Goal: Transaction & Acquisition: Purchase product/service

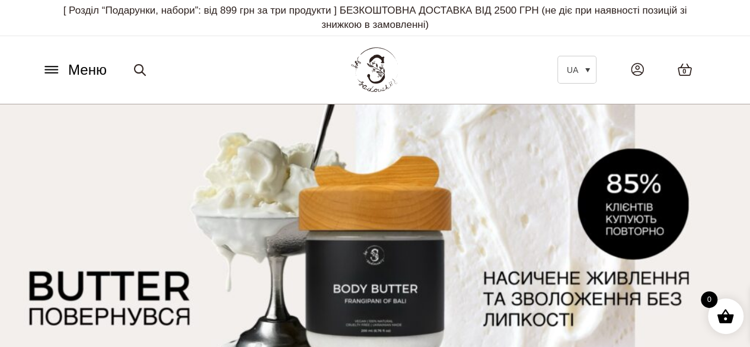
click at [46, 73] on icon at bounding box center [51, 73] width 12 height 0
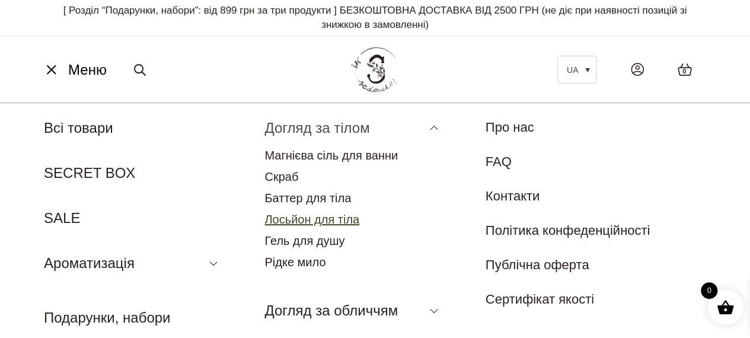
click at [308, 215] on link "Лосьйон для тіла" at bounding box center [312, 219] width 95 height 13
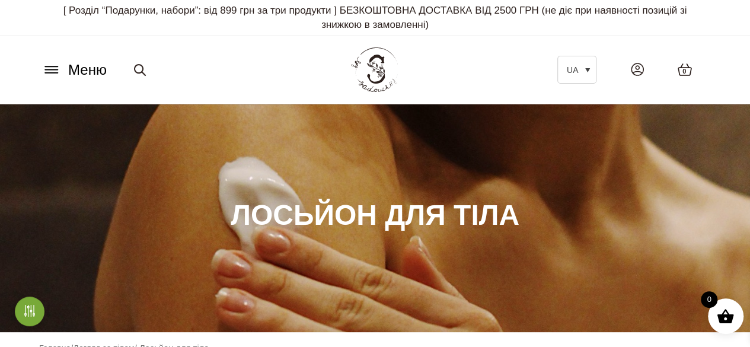
click at [47, 64] on icon at bounding box center [51, 69] width 19 height 12
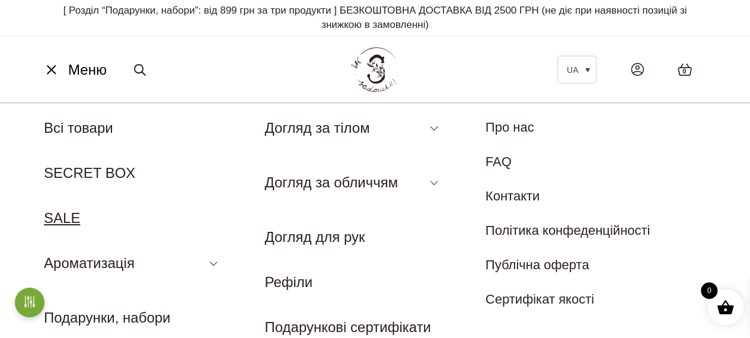
click at [75, 218] on link "SALE" at bounding box center [62, 218] width 36 height 16
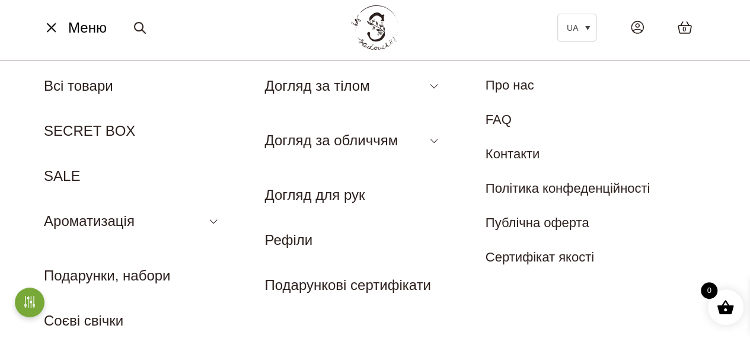
scroll to position [59, 0]
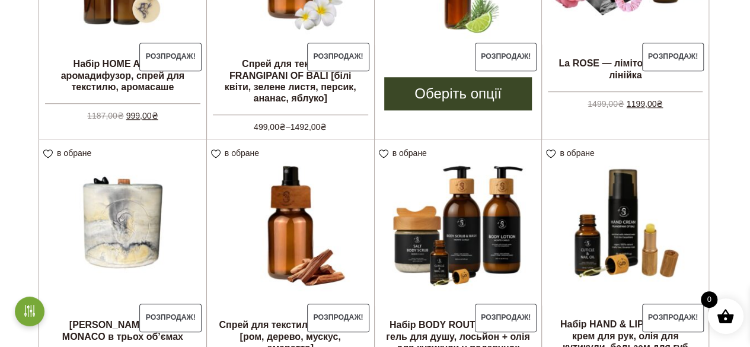
scroll to position [475, 0]
